Goal: Check status: Check status

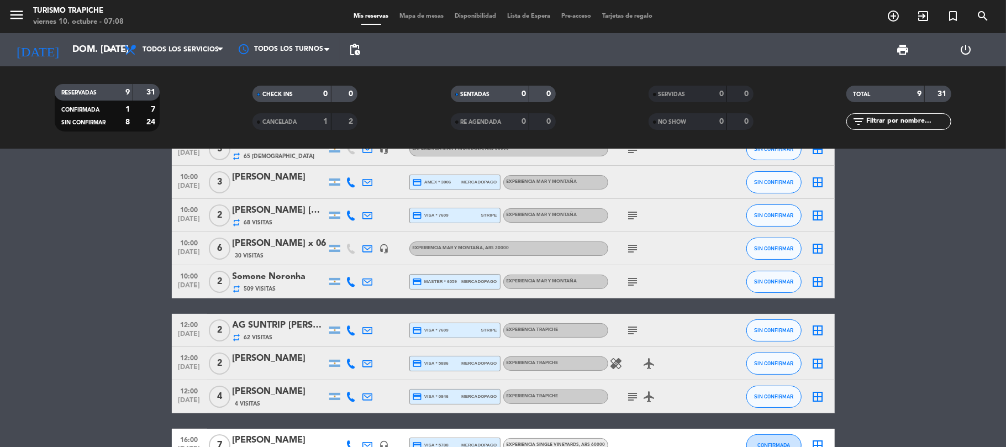
scroll to position [109, 0]
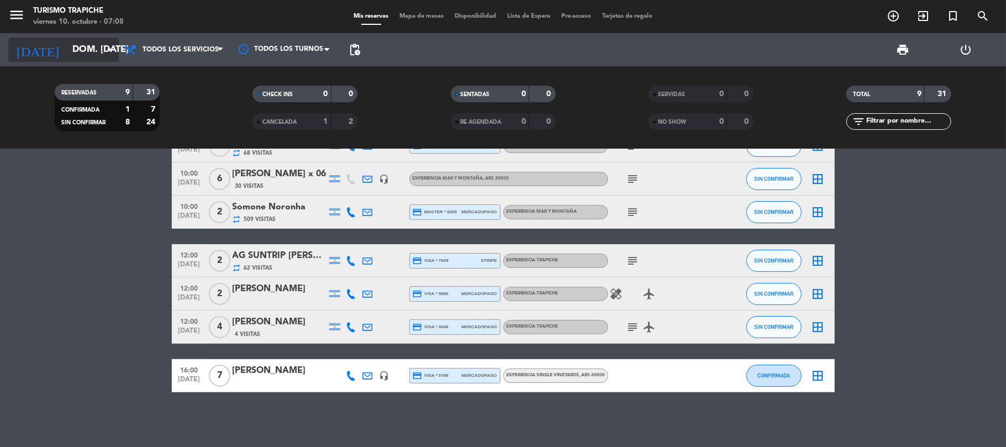
click at [108, 43] on icon "arrow_drop_down" at bounding box center [109, 49] width 13 height 13
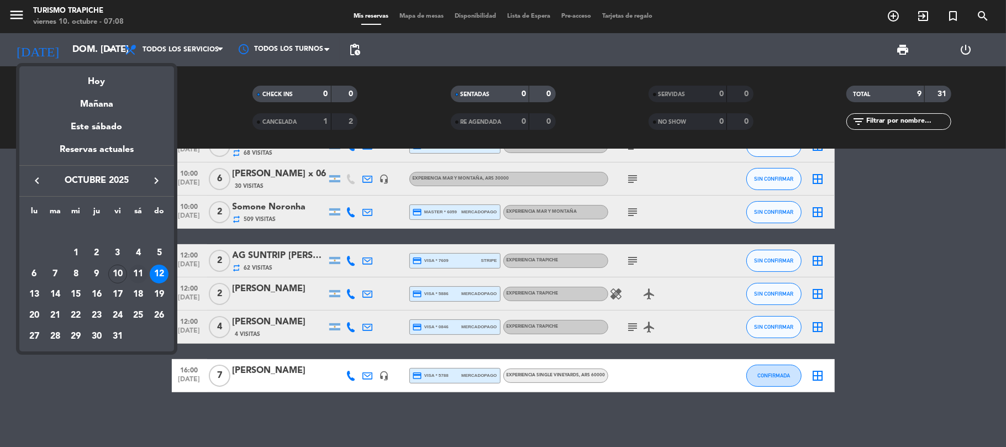
click at [139, 272] on div "11" at bounding box center [138, 274] width 19 height 19
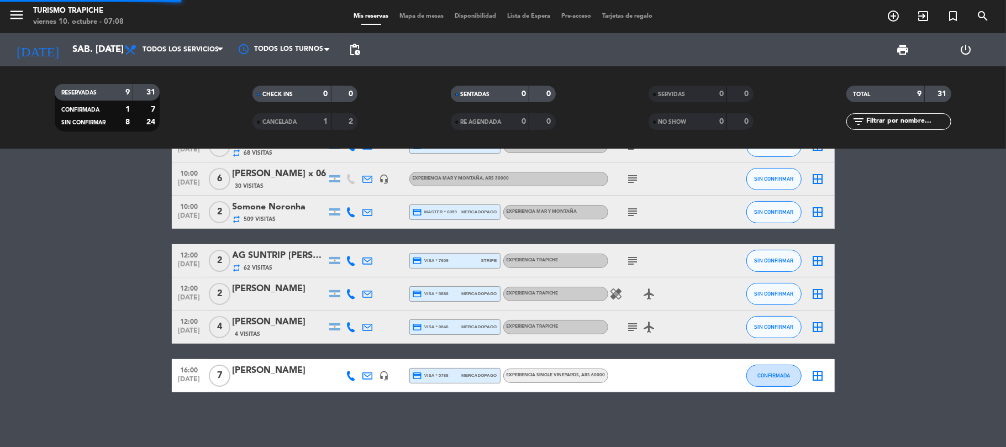
click at [139, 272] on bookings-row "10:00 [DATE] 3 [PERSON_NAME] repeat 65 Visitas headset_mic EXPERIENCIA MAR Y MO…" at bounding box center [503, 227] width 1006 height 329
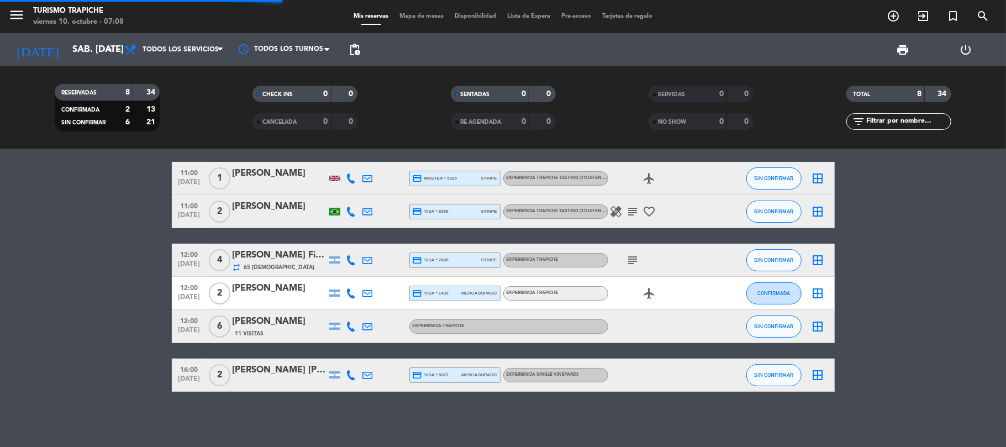
scroll to position [92, 0]
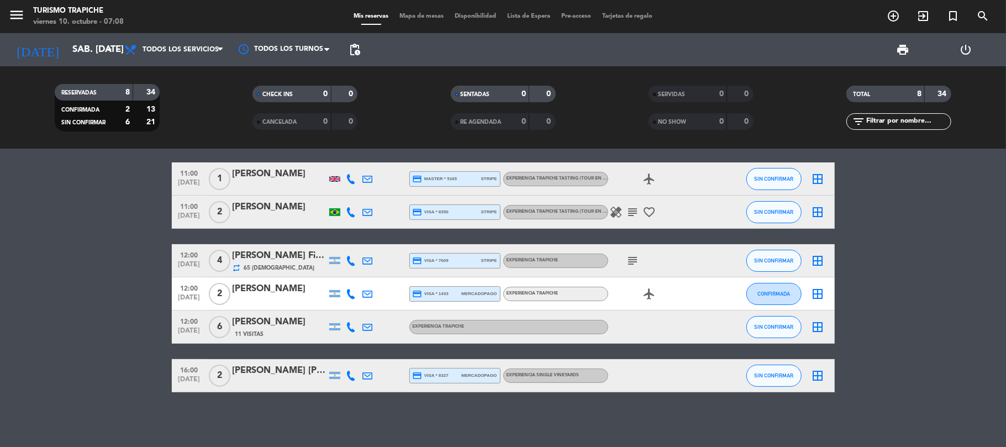
click at [67, 255] on bookings-row "10:00 [DATE] Analía Audi 2 Visitas headset_mic EXPERIENCIA MAR Y MONTAÑA , ARS …" at bounding box center [503, 237] width 1006 height 312
click at [48, 260] on bookings-row "10:00 [DATE] Analía Audi 2 Visitas headset_mic EXPERIENCIA MAR Y MONTAÑA , ARS …" at bounding box center [503, 237] width 1006 height 312
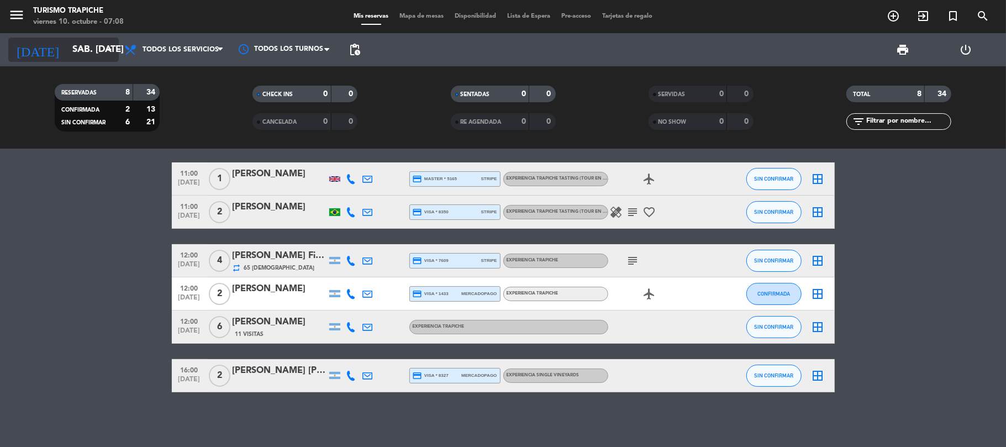
click at [67, 46] on input "sáb. [DATE]" at bounding box center [126, 50] width 119 height 22
click at [71, 43] on input "sáb. [DATE]" at bounding box center [126, 50] width 119 height 22
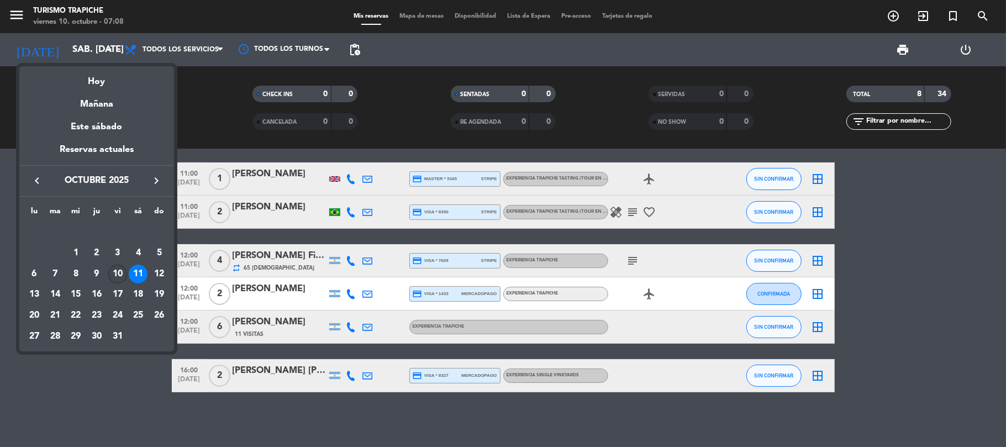
click at [117, 274] on div "10" at bounding box center [117, 274] width 19 height 19
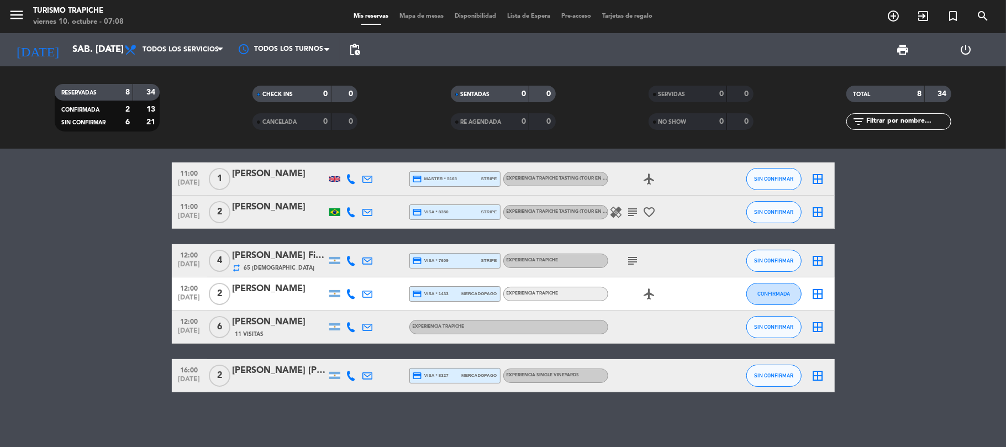
click at [117, 274] on bookings-row "10:00 [DATE] Analía Audi 2 Visitas headset_mic EXPERIENCIA MAR Y MONTAÑA , ARS …" at bounding box center [503, 237] width 1006 height 312
type input "vie. [DATE]"
